Goal: Task Accomplishment & Management: Manage account settings

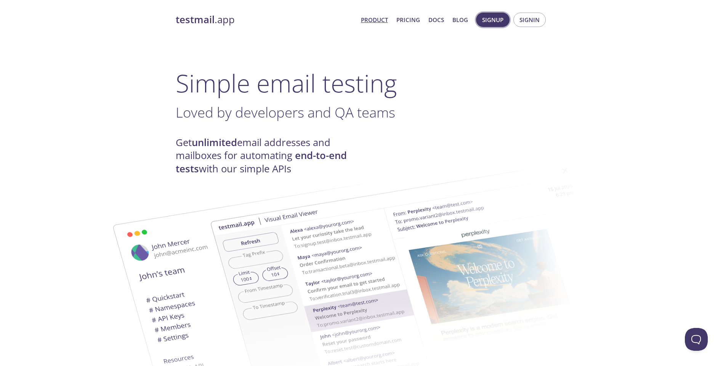
click at [488, 22] on span "Signup" at bounding box center [492, 20] width 21 height 10
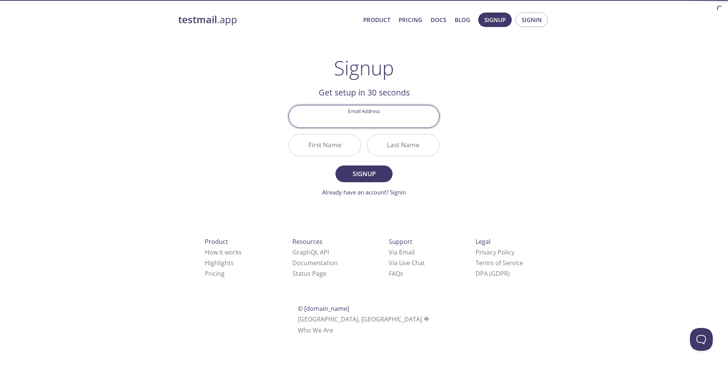
click at [383, 118] on input "Email Address" at bounding box center [364, 117] width 150 height 22
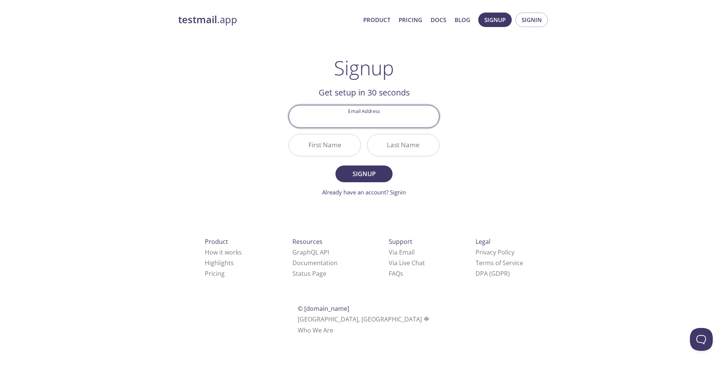
type input "[EMAIL_ADDRESS][DOMAIN_NAME]"
click at [348, 144] on input "First Name" at bounding box center [325, 145] width 72 height 22
type input "Suporte"
click at [393, 149] on input "Last Name" at bounding box center [404, 145] width 72 height 22
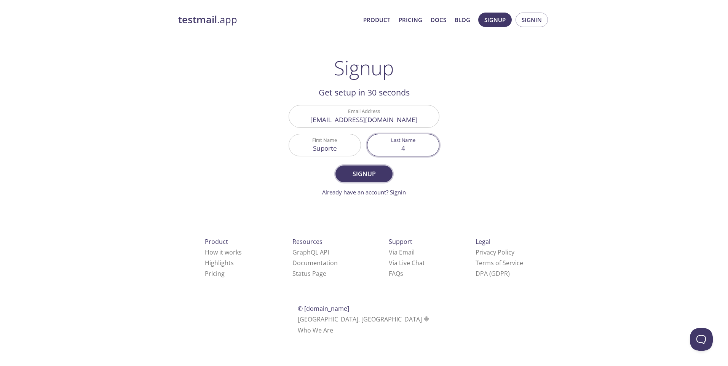
click at [370, 174] on span "Signup" at bounding box center [364, 174] width 40 height 11
click at [407, 152] on input "4" at bounding box center [404, 145] width 72 height 22
type input "quatro"
click at [363, 174] on span "Signup" at bounding box center [364, 174] width 40 height 11
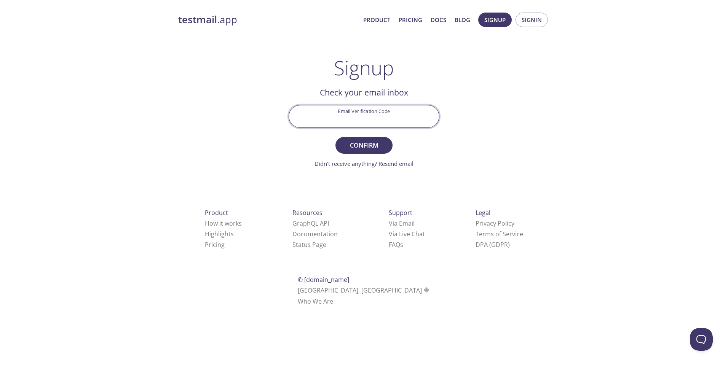
click at [361, 117] on input "Email Verification Code" at bounding box center [364, 117] width 150 height 22
paste input "14RDG21"
type input "14RDG21"
click at [367, 147] on span "Confirm" at bounding box center [364, 145] width 40 height 11
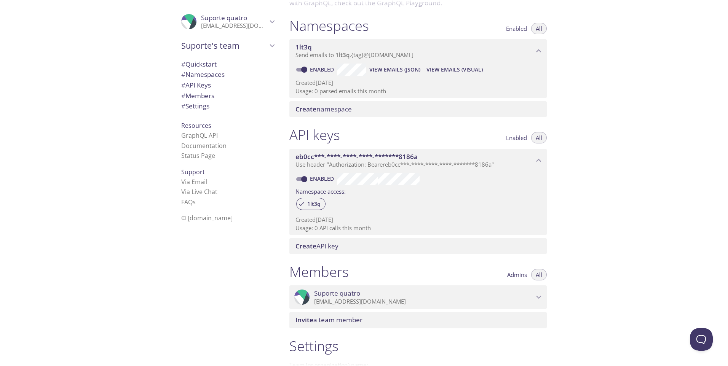
scroll to position [23, 0]
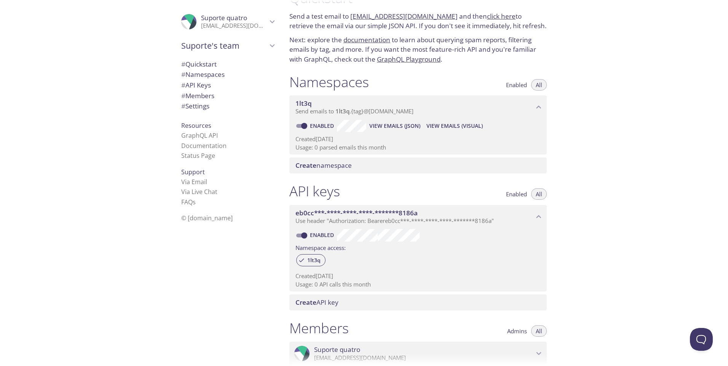
click at [258, 43] on span "Suporte's team" at bounding box center [224, 45] width 86 height 11
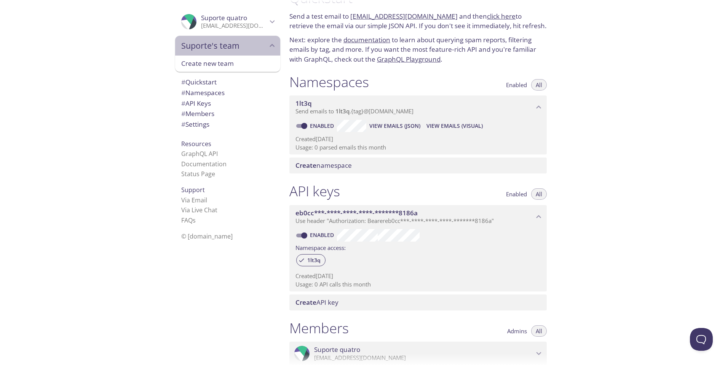
click at [258, 43] on span "Suporte's team" at bounding box center [224, 45] width 86 height 11
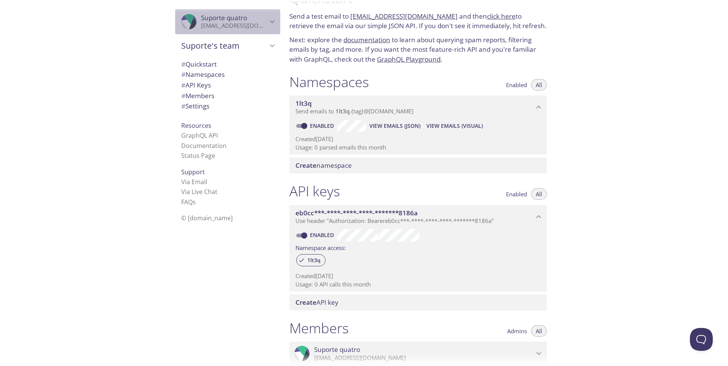
click at [256, 28] on p "[EMAIL_ADDRESS][DOMAIN_NAME]" at bounding box center [234, 26] width 66 height 8
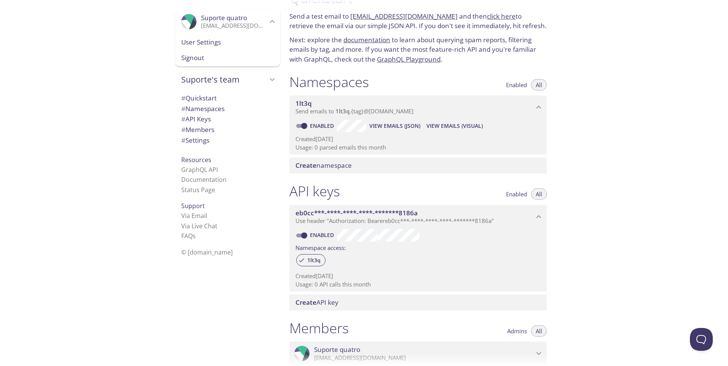
click at [256, 28] on p "[EMAIL_ADDRESS][DOMAIN_NAME]" at bounding box center [234, 26] width 66 height 8
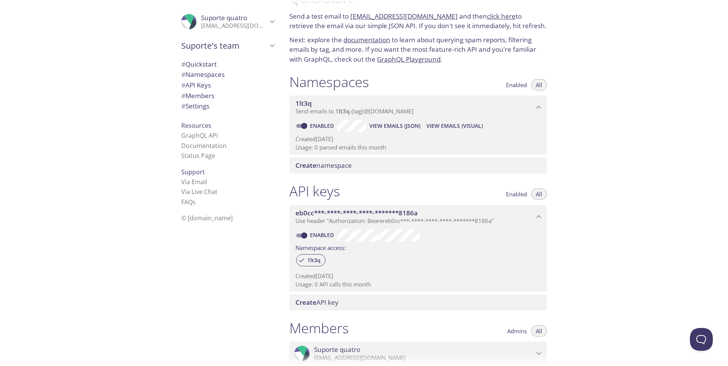
click at [216, 83] on span "# API Keys" at bounding box center [227, 85] width 93 height 10
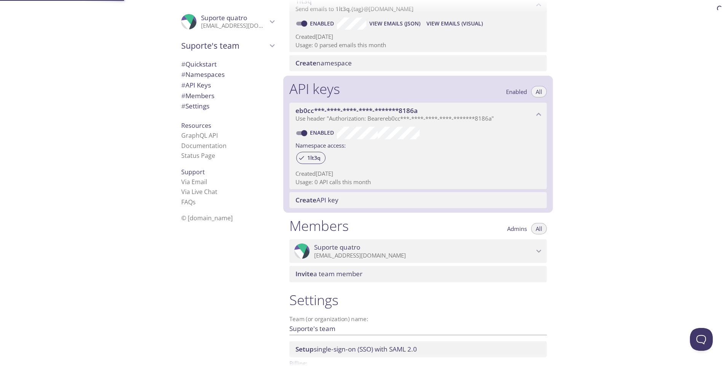
scroll to position [175, 0]
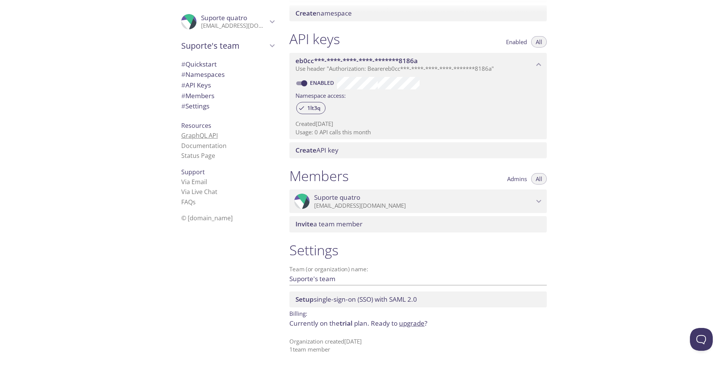
click at [210, 138] on link "GraphQL API" at bounding box center [199, 135] width 37 height 8
click at [203, 133] on link "GraphQL API" at bounding box center [199, 135] width 37 height 8
click at [301, 143] on div "Create API key" at bounding box center [419, 150] width 258 height 16
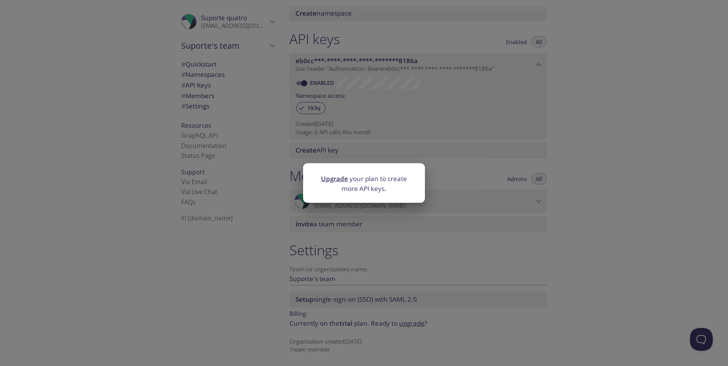
click at [357, 154] on div "Upgrade your plan to create more API keys." at bounding box center [364, 183] width 728 height 366
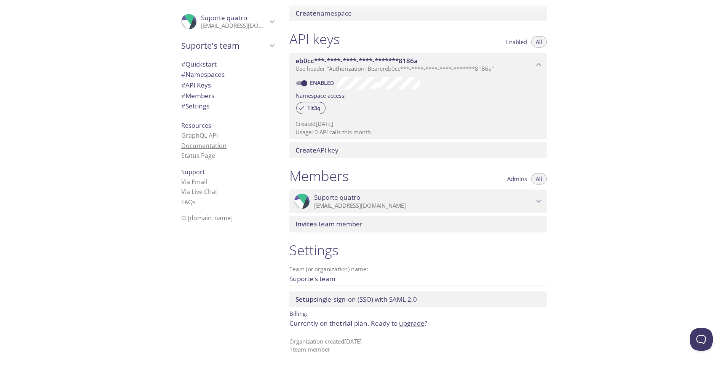
click at [212, 146] on link "Documentation" at bounding box center [203, 146] width 45 height 8
click at [206, 155] on link "Status Page" at bounding box center [198, 156] width 34 height 8
